Goal: Task Accomplishment & Management: Complete application form

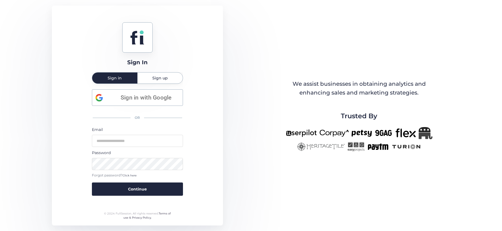
click at [175, 77] on div "Sign up" at bounding box center [159, 78] width 45 height 11
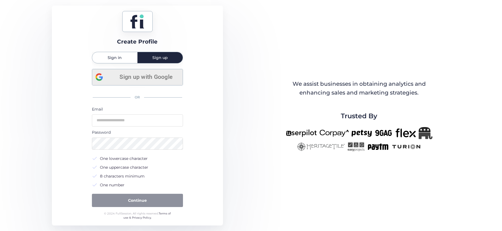
click at [122, 79] on span "Sign up with Google" at bounding box center [146, 77] width 66 height 9
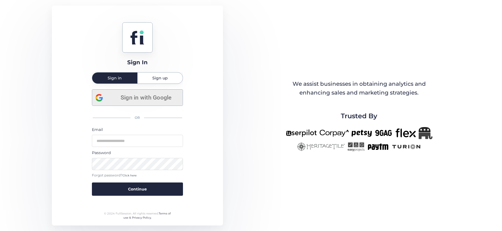
click at [135, 99] on span "Sign in with Google" at bounding box center [146, 97] width 66 height 9
